Goal: Information Seeking & Learning: Learn about a topic

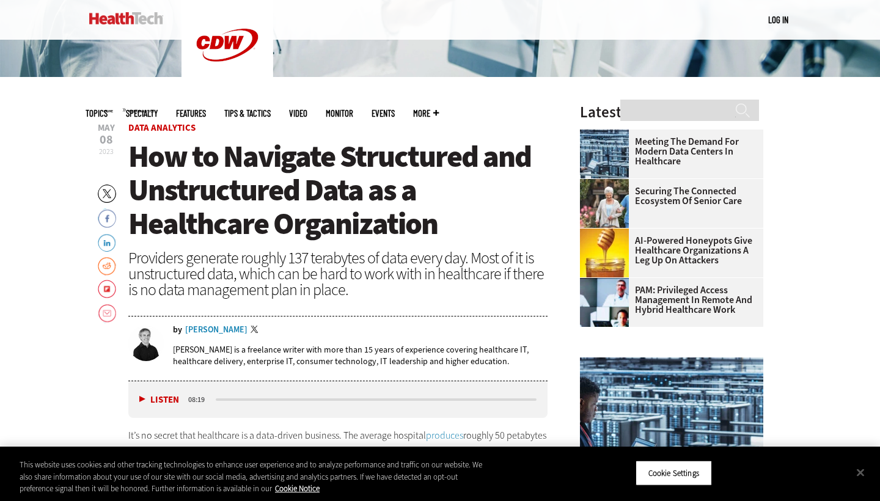
scroll to position [343, 0]
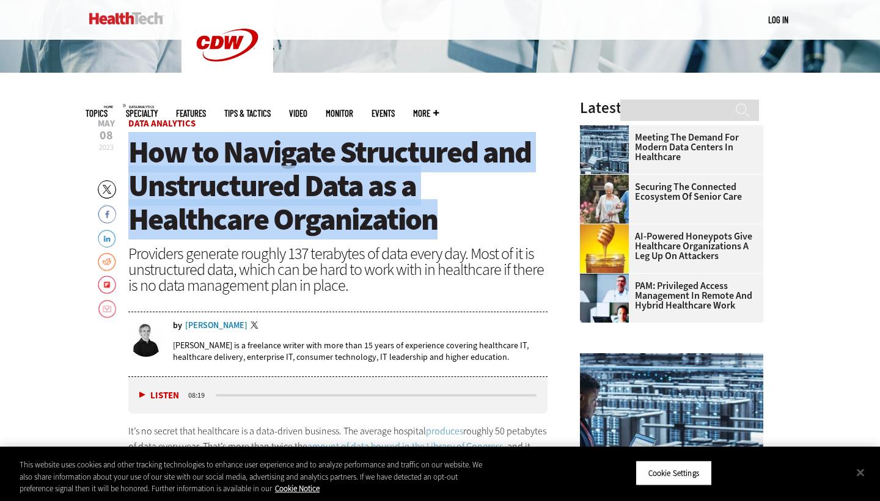
copy span "How to Navigate Structured and Unstructured Data as a Healthcare Organization"
drag, startPoint x: 134, startPoint y: 150, endPoint x: 454, endPoint y: 213, distance: 326.2
click at [454, 213] on h1 "How to Navigate Structured and Unstructured Data as a Healthcare Organization" at bounding box center [337, 186] width 419 height 101
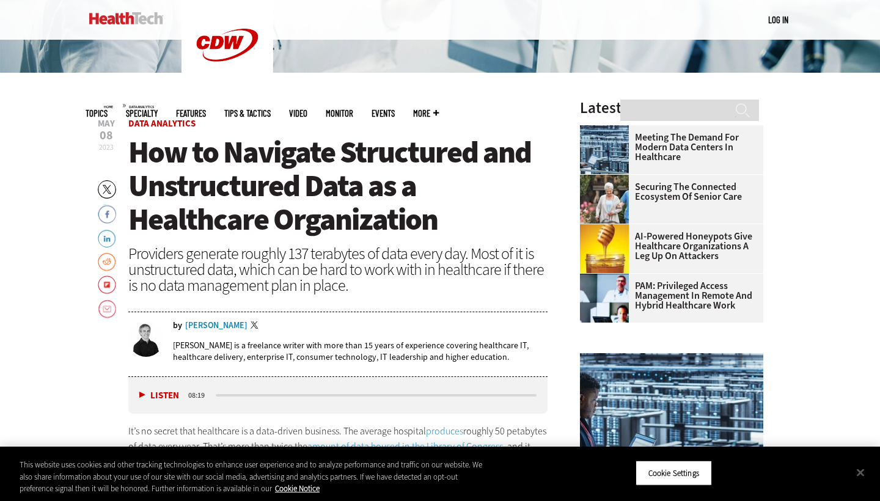
click at [496, 257] on div "Providers generate roughly 137 terabytes of data every day. Most of it is unstr…" at bounding box center [337, 270] width 419 height 48
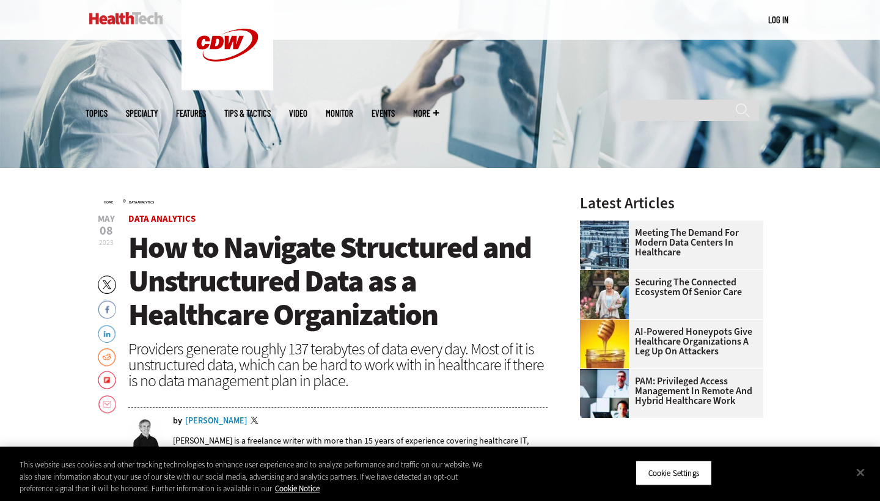
scroll to position [254, 0]
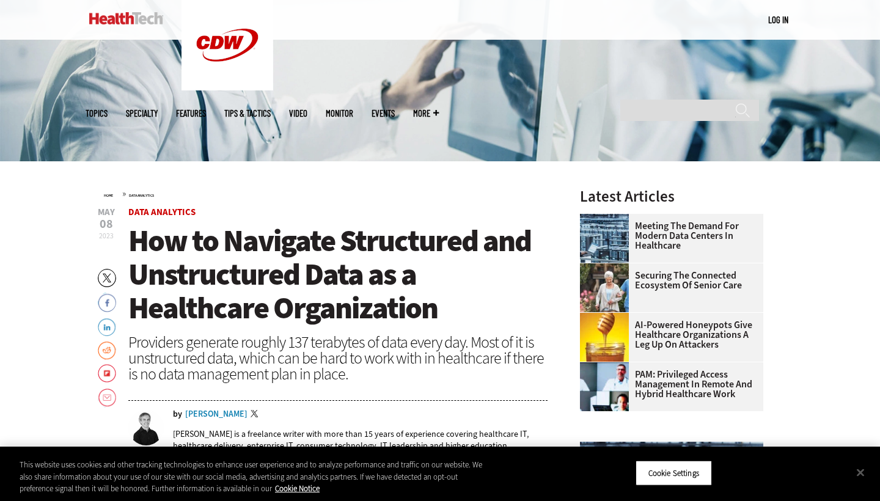
click at [129, 237] on span "How to Navigate Structured and Unstructured Data as a Healthcare Organization" at bounding box center [329, 273] width 403 height 107
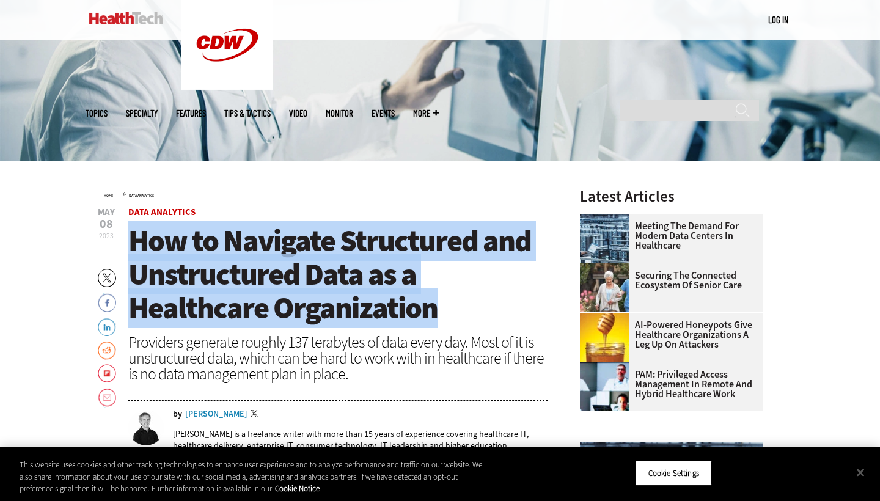
drag, startPoint x: 129, startPoint y: 237, endPoint x: 443, endPoint y: 308, distance: 321.8
click at [443, 308] on h1 "How to Navigate Structured and Unstructured Data as a Healthcare Organization" at bounding box center [337, 274] width 419 height 101
copy span "How to Navigate Structured and Unstructured Data as a Healthcare Organization"
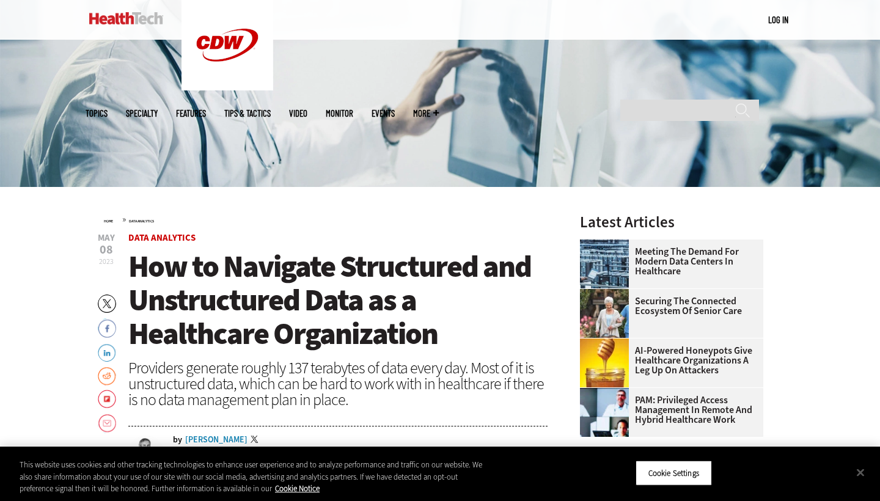
scroll to position [255, 0]
